Goal: Task Accomplishment & Management: Use online tool/utility

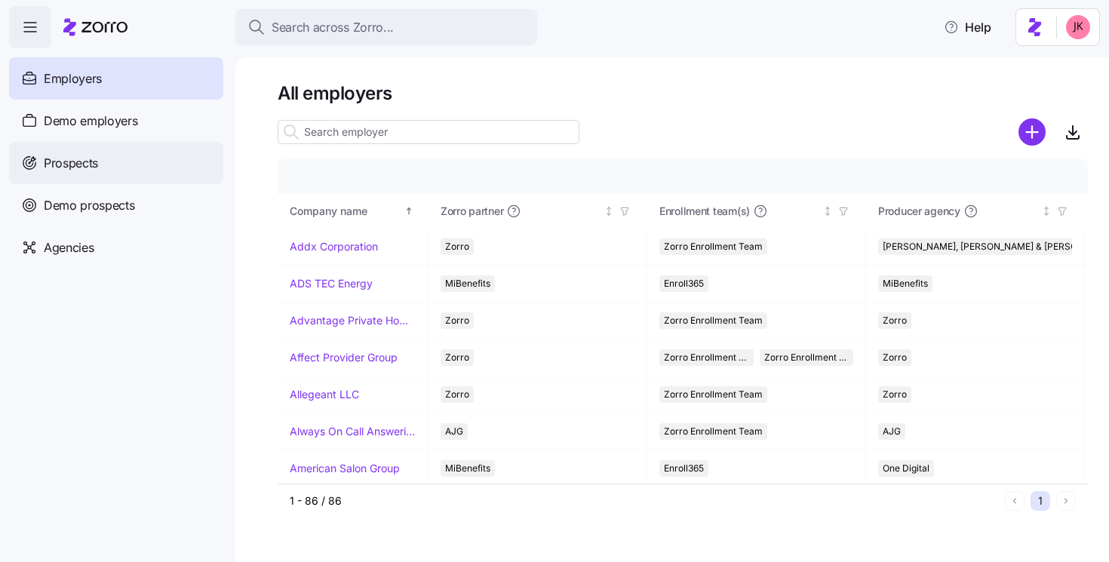
click at [109, 158] on div "Prospects" at bounding box center [116, 163] width 214 height 42
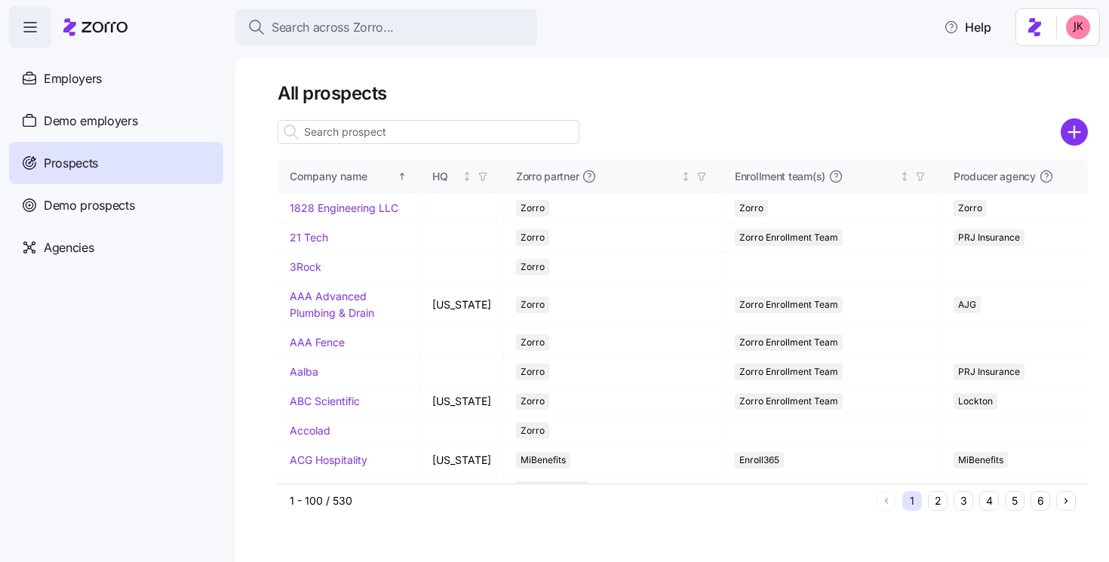
click at [378, 131] on input at bounding box center [429, 132] width 302 height 24
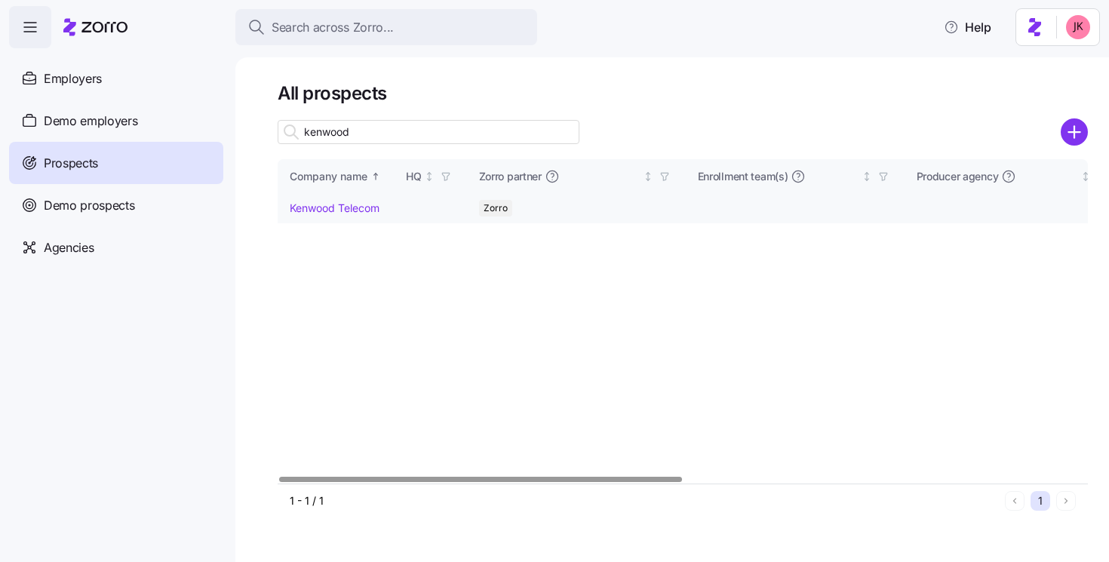
type input "kenwood"
click at [354, 211] on link "Kenwood Telecom" at bounding box center [335, 207] width 90 height 13
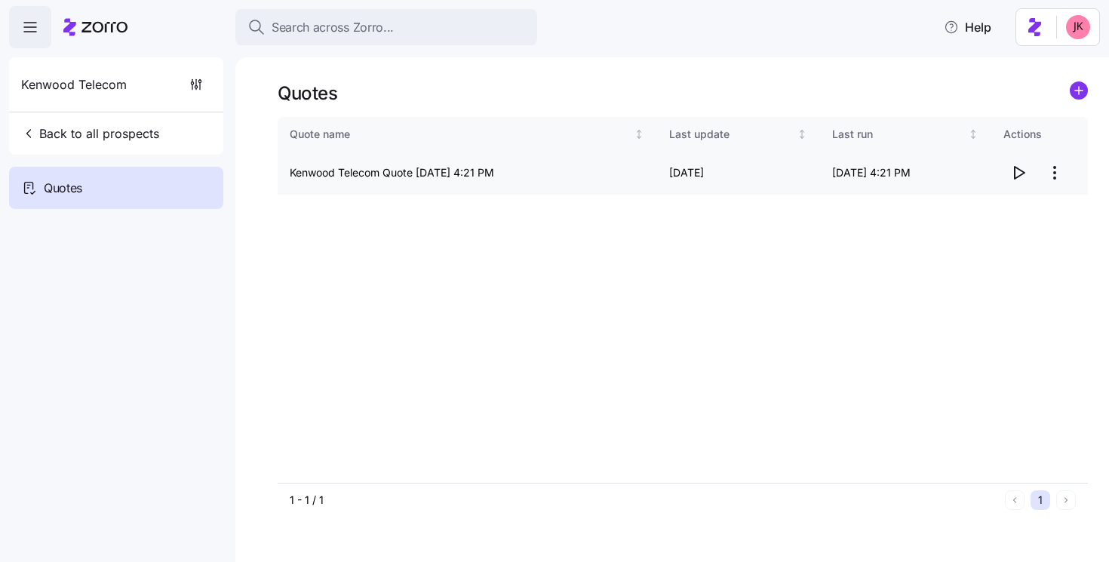
click at [1018, 170] on icon "button" at bounding box center [1018, 173] width 18 height 18
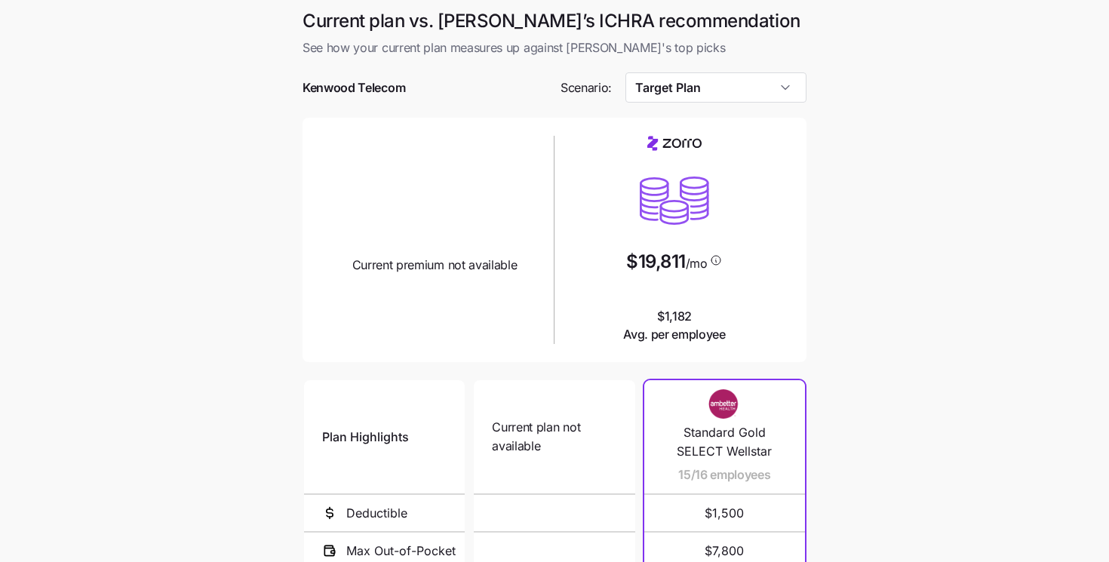
scroll to position [260, 0]
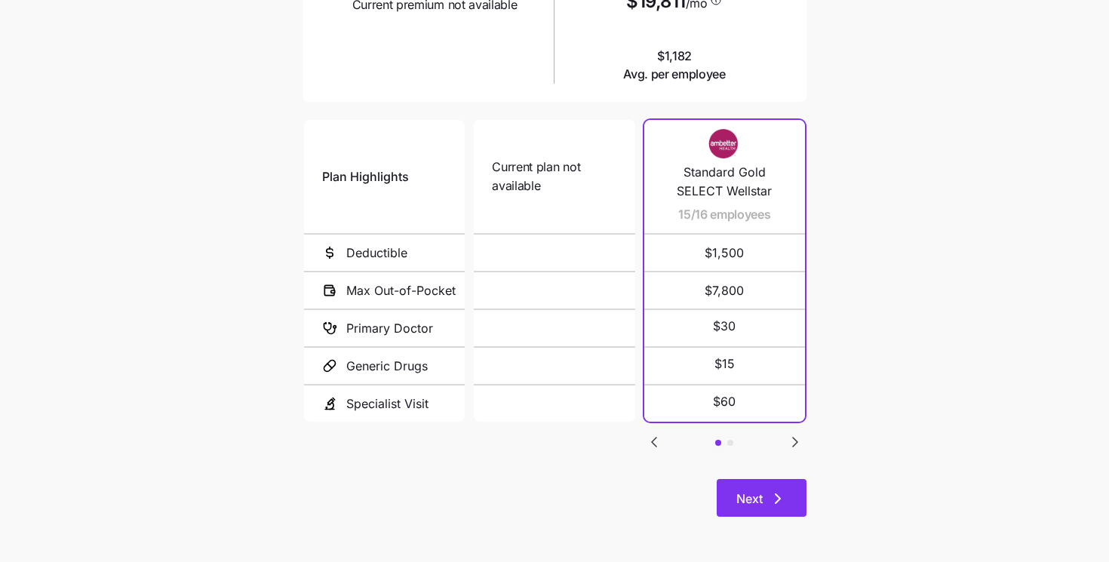
click at [769, 501] on icon "button" at bounding box center [778, 499] width 18 height 18
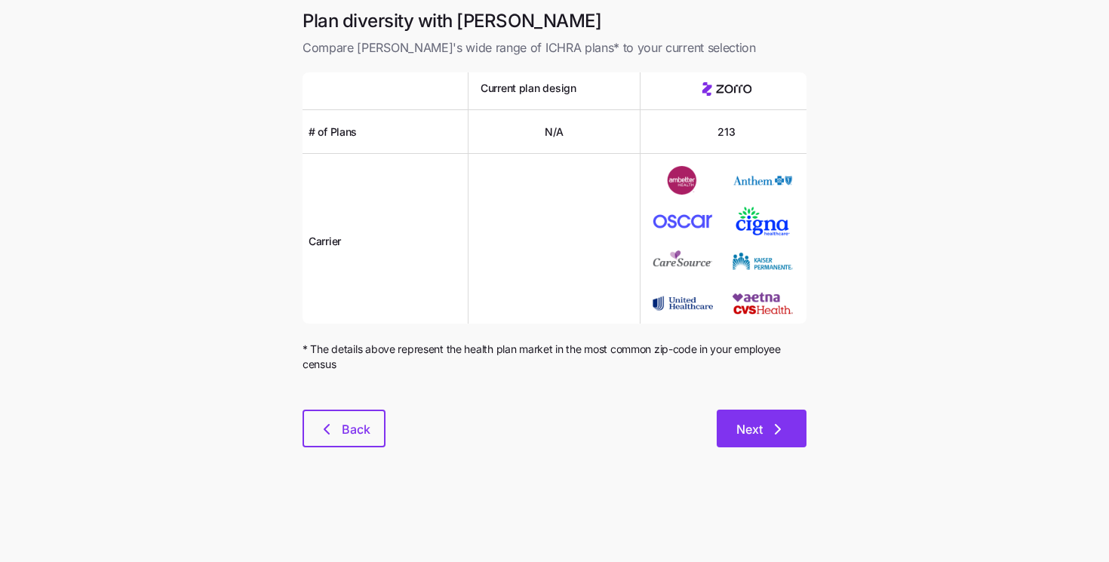
click at [794, 419] on button "Next" at bounding box center [762, 429] width 90 height 38
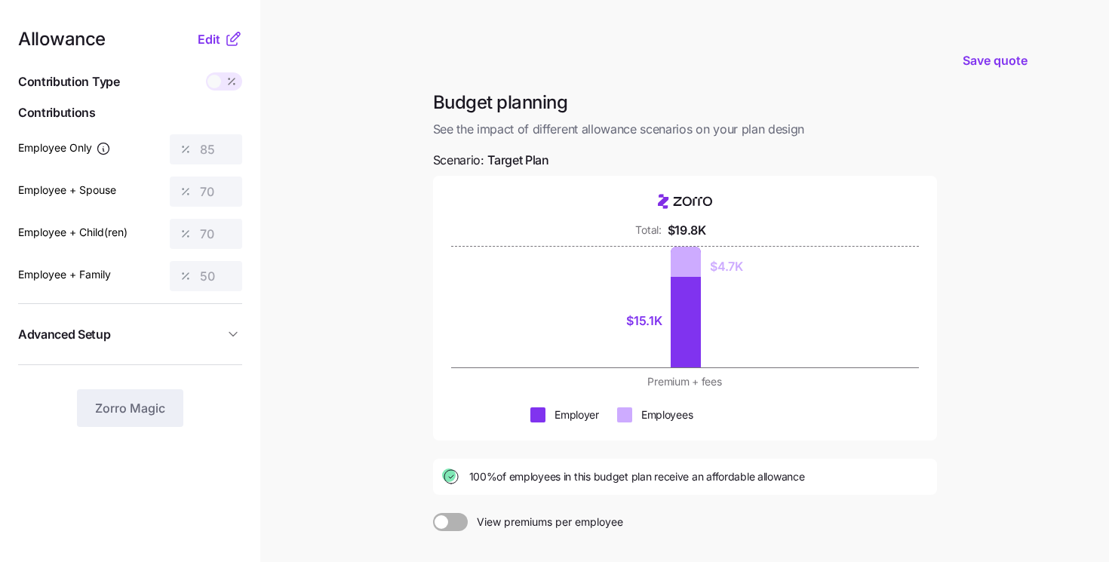
click at [226, 81] on icon at bounding box center [232, 81] width 12 height 12
click at [212, 39] on span "Edit" at bounding box center [209, 39] width 23 height 18
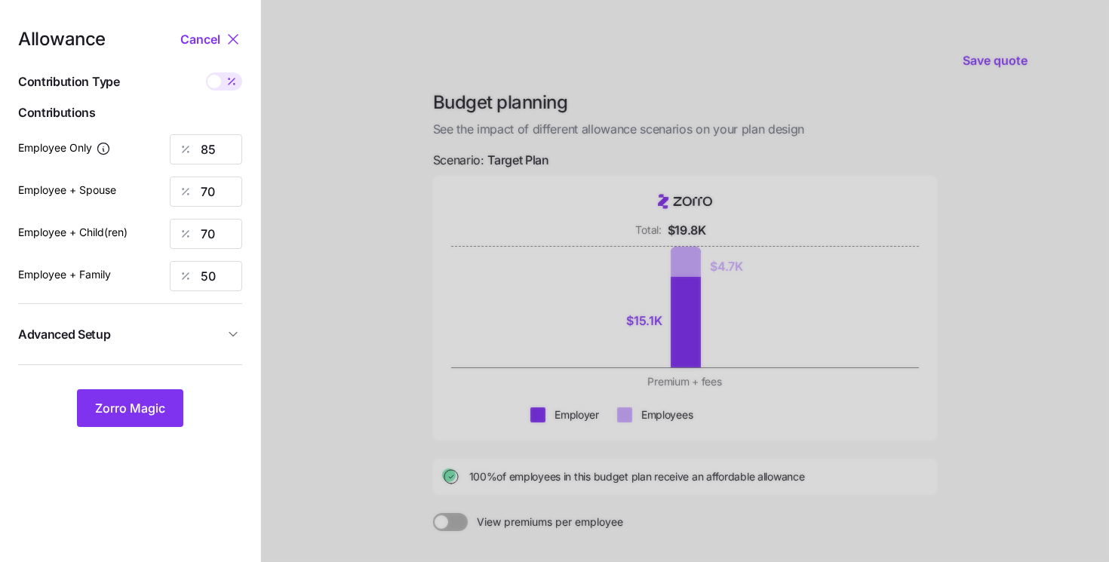
click at [220, 81] on span at bounding box center [214, 82] width 14 height 14
click at [206, 72] on input "checkbox" at bounding box center [206, 72] width 0 height 0
type input "749"
type input "1233"
type input "972"
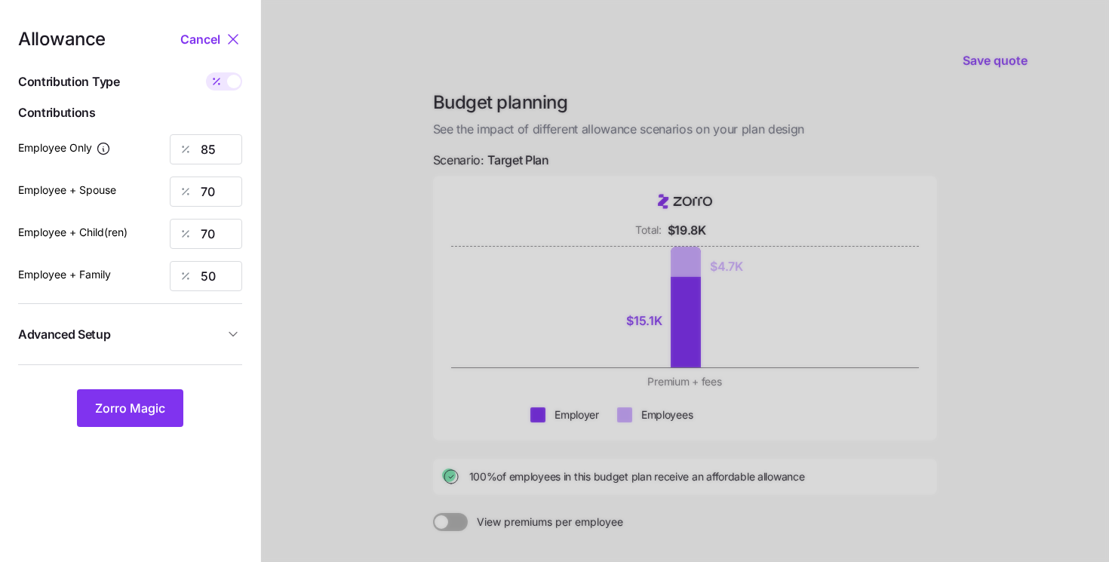
type input "1135"
drag, startPoint x: 223, startPoint y: 159, endPoint x: 138, endPoint y: 138, distance: 87.1
click at [138, 138] on div "Employee Only 749" at bounding box center [130, 149] width 224 height 30
type input "856"
click at [202, 191] on div "1233" at bounding box center [206, 192] width 72 height 30
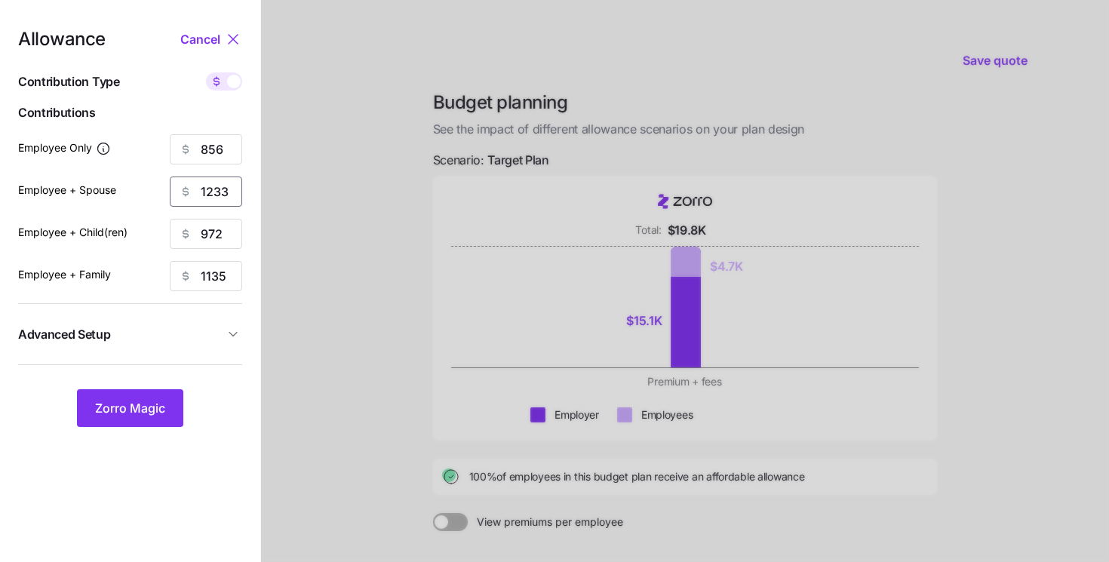
drag, startPoint x: 226, startPoint y: 191, endPoint x: 180, endPoint y: 177, distance: 48.2
click at [180, 177] on div "1233" at bounding box center [206, 192] width 72 height 30
type input "856"
drag, startPoint x: 231, startPoint y: 240, endPoint x: 172, endPoint y: 220, distance: 62.3
click at [172, 220] on input "972" at bounding box center [206, 234] width 72 height 30
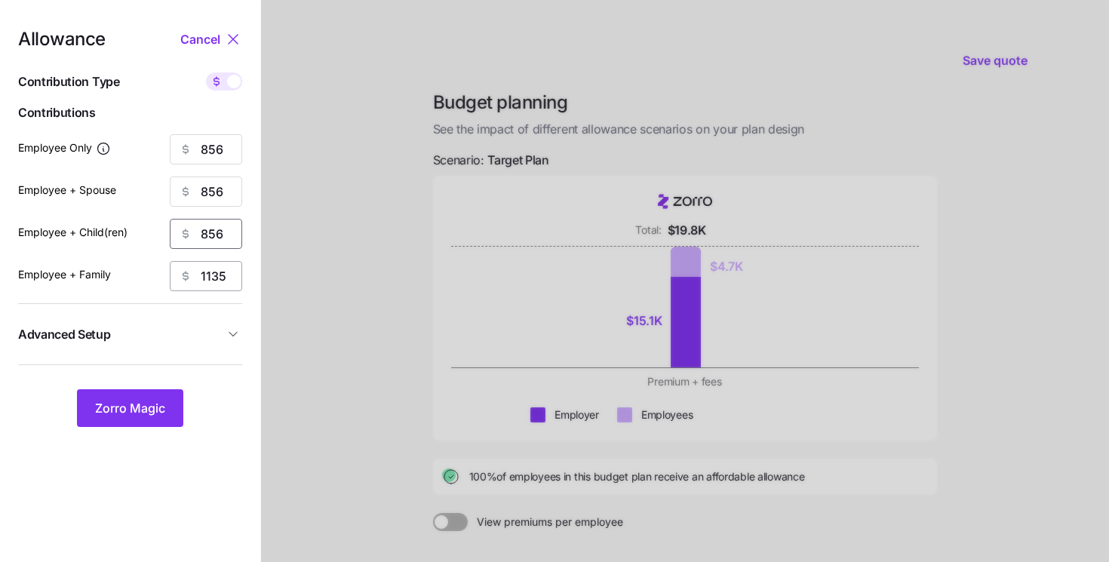
type input "856"
drag, startPoint x: 224, startPoint y: 275, endPoint x: 144, endPoint y: 249, distance: 84.0
click at [144, 249] on div "Allowance Cancel Contribution Type Use classes Contributions Employee Only 856 …" at bounding box center [130, 228] width 224 height 397
type input "856"
click at [124, 406] on span "Zorro Magic" at bounding box center [130, 408] width 70 height 18
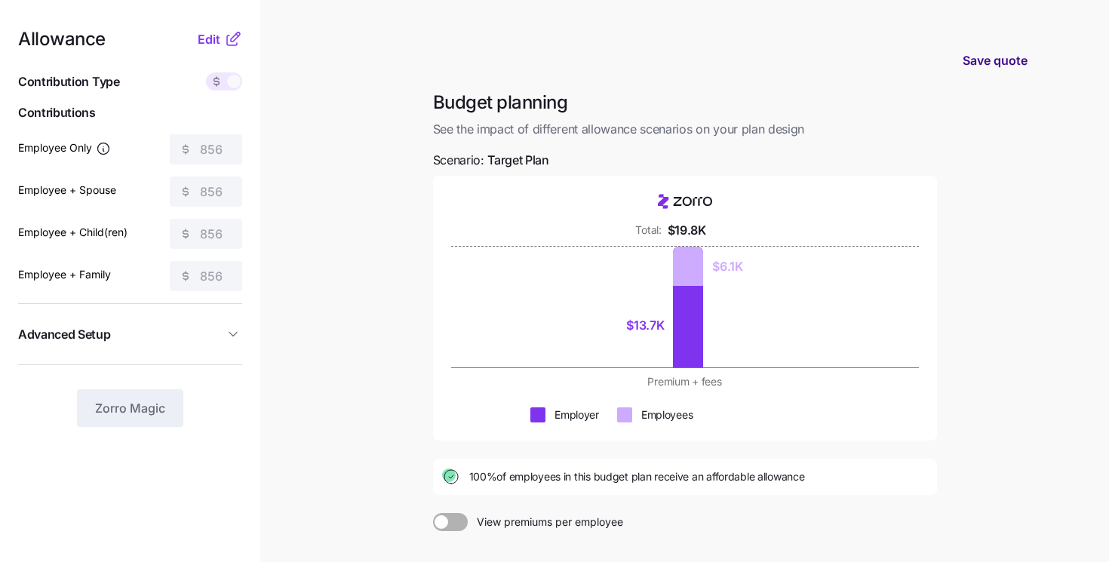
click at [998, 55] on span "Save quote" at bounding box center [995, 60] width 65 height 18
